Goal: Use online tool/utility: Utilize a website feature to perform a specific function

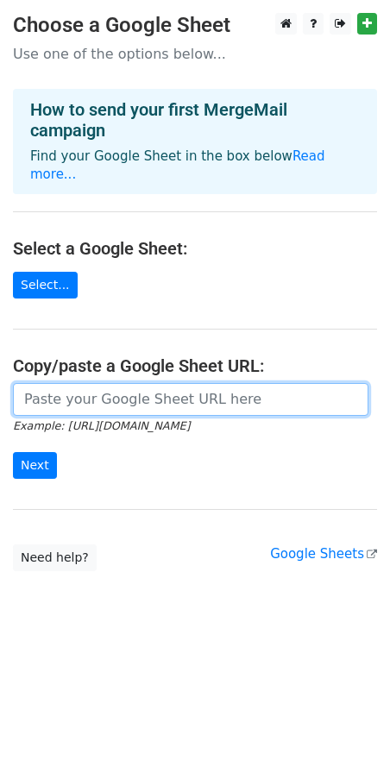
click at [117, 383] on input "url" at bounding box center [191, 399] width 356 height 33
paste input "https://docs.google.com/spreadsheets/d/1J2OhdHCpLWwwTeuK7N3J9XhYCinDDWMjfF4bijb…"
type input "https://docs.google.com/spreadsheets/d/1J2OhdHCpLWwwTeuK7N3J9XhYCinDDWMjfF4bijb…"
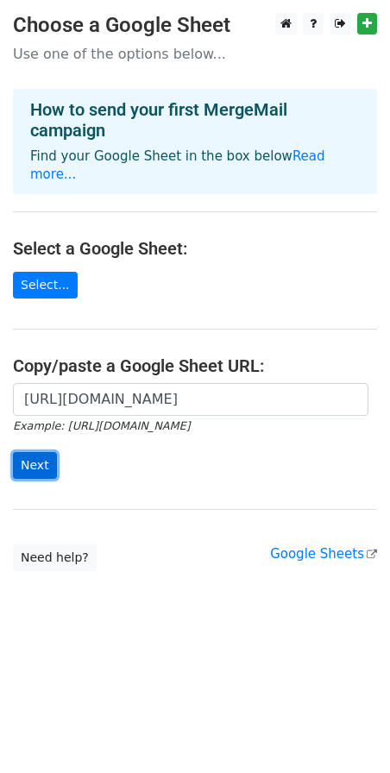
click at [35, 452] on input "Next" at bounding box center [35, 465] width 44 height 27
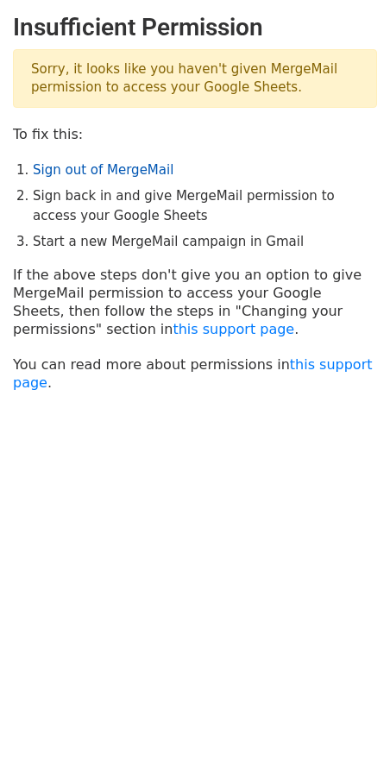
click at [126, 165] on link "Sign out of MergeMail" at bounding box center [103, 170] width 141 height 16
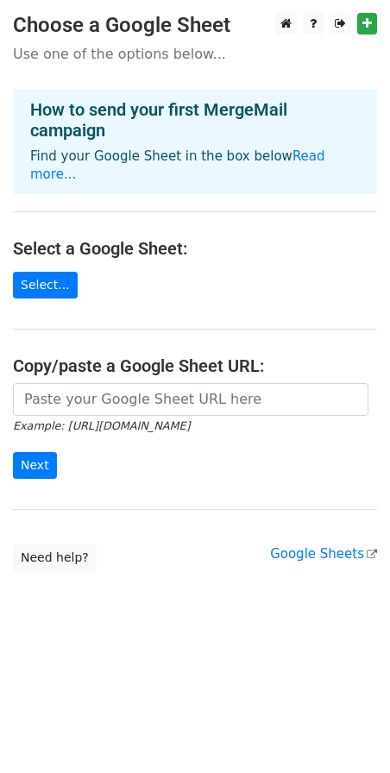
click at [64, 279] on main "Choose a Google Sheet Use one of the options below... How to send your first Me…" at bounding box center [195, 292] width 390 height 558
click at [55, 272] on link "Select..." at bounding box center [45, 285] width 65 height 27
click at [60, 272] on link "Select..." at bounding box center [45, 285] width 65 height 27
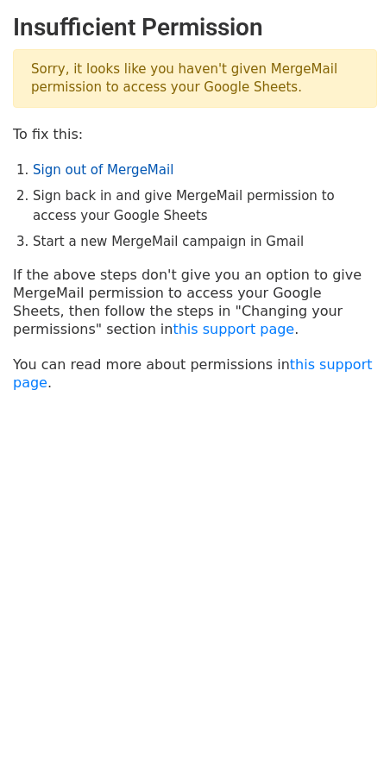
click at [59, 168] on link "Sign out of MergeMail" at bounding box center [103, 170] width 141 height 16
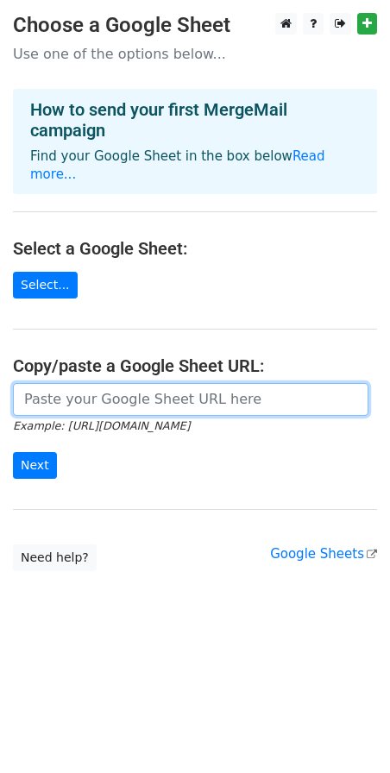
click at [125, 384] on input "url" at bounding box center [191, 399] width 356 height 33
paste input "https://docs.google.com/spreadsheets/d/1Pslj2nJGBxkkrADwFkzZ67IyeK_UZbJxdNz0vh2…"
type input "https://docs.google.com/spreadsheets/d/1Pslj2nJGBxkkrADwFkzZ67IyeK_UZbJxdNz0vh2…"
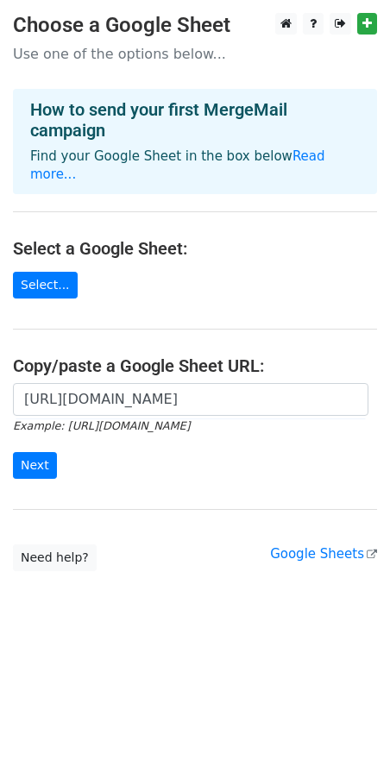
scroll to position [0, 0]
click at [192, 432] on form "https://docs.google.com/spreadsheets/d/1Pslj2nJGBxkkrADwFkzZ67IyeK_UZbJxdNz0vh2…" at bounding box center [195, 431] width 364 height 97
click at [23, 452] on input "Next" at bounding box center [35, 465] width 44 height 27
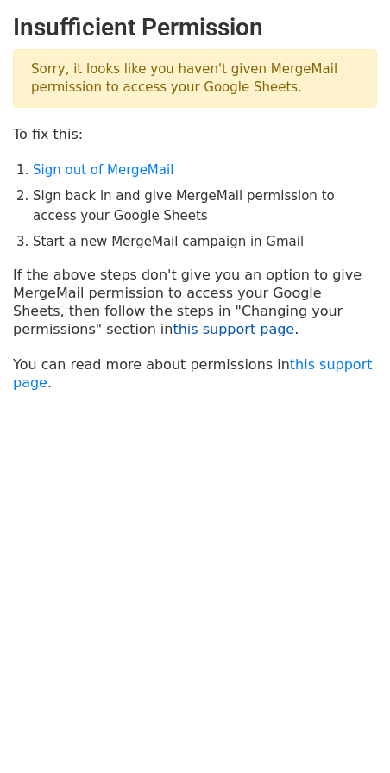
click at [173, 321] on link "this support page" at bounding box center [234, 329] width 122 height 16
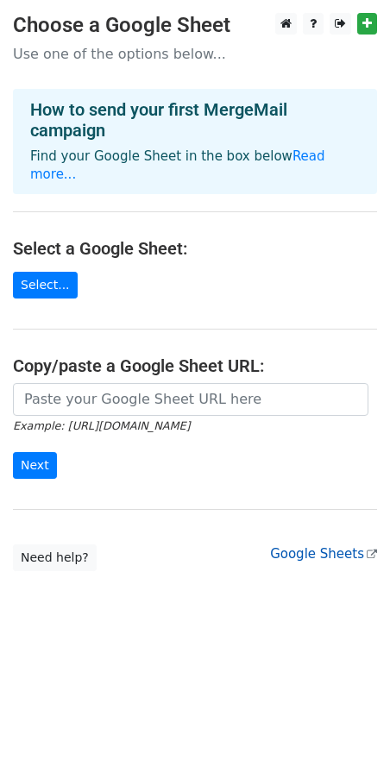
click at [334, 546] on link "Google Sheets" at bounding box center [323, 554] width 107 height 16
click at [55, 545] on link "Need help?" at bounding box center [55, 558] width 84 height 27
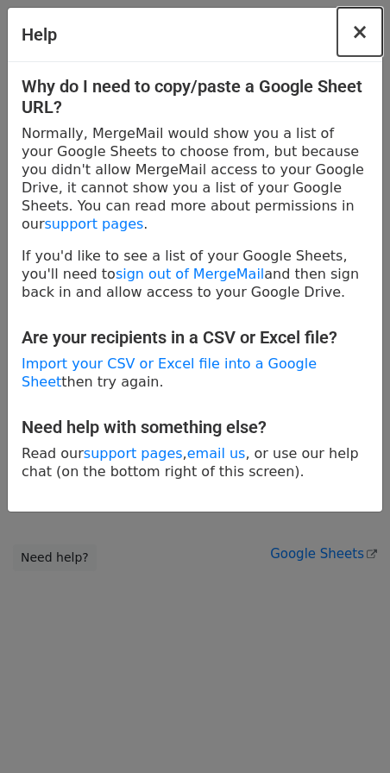
click at [363, 28] on span "×" at bounding box center [359, 32] width 17 height 24
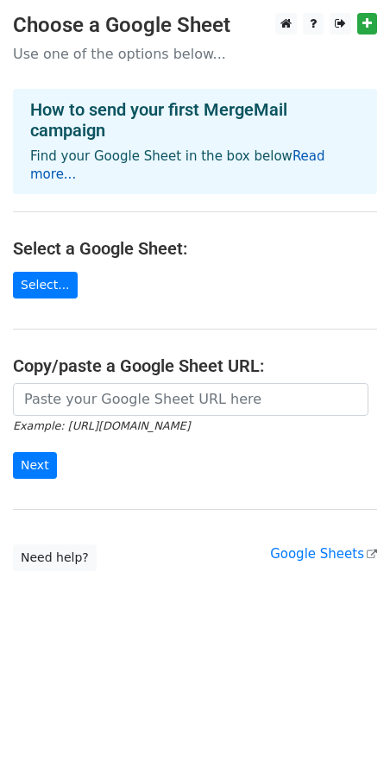
click at [298, 157] on link "Read more..." at bounding box center [177, 165] width 295 height 34
click at [54, 272] on link "Select..." at bounding box center [45, 285] width 65 height 27
